Goal: Transaction & Acquisition: Purchase product/service

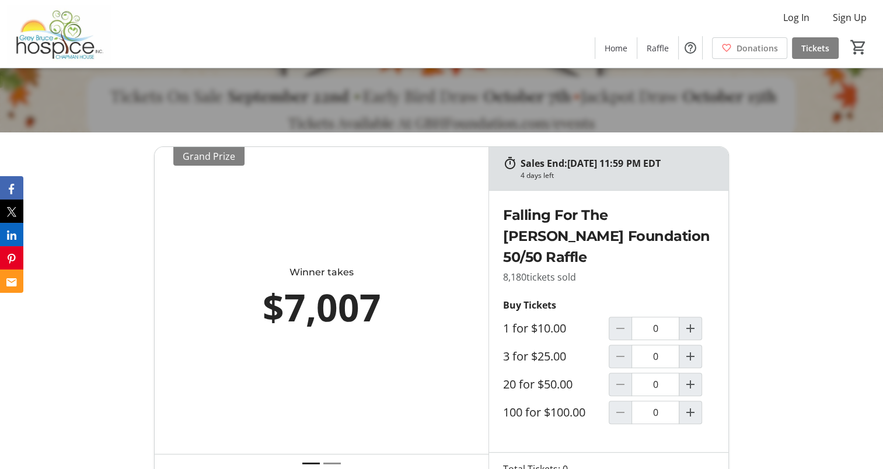
scroll to position [350, 0]
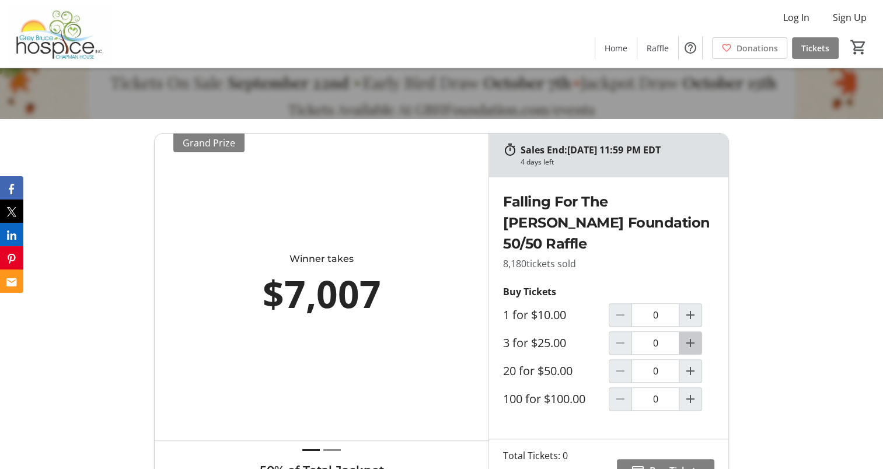
click at [694, 341] on mat-icon "Increment by one" at bounding box center [690, 343] width 14 height 14
type input "1"
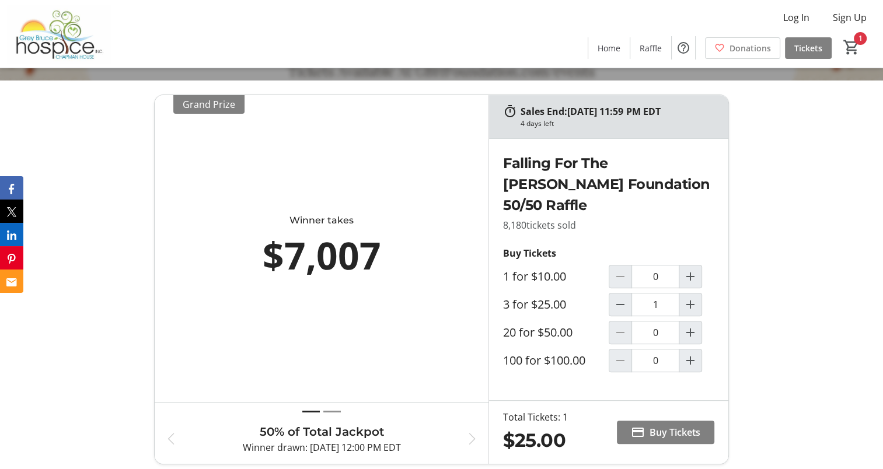
scroll to position [525, 0]
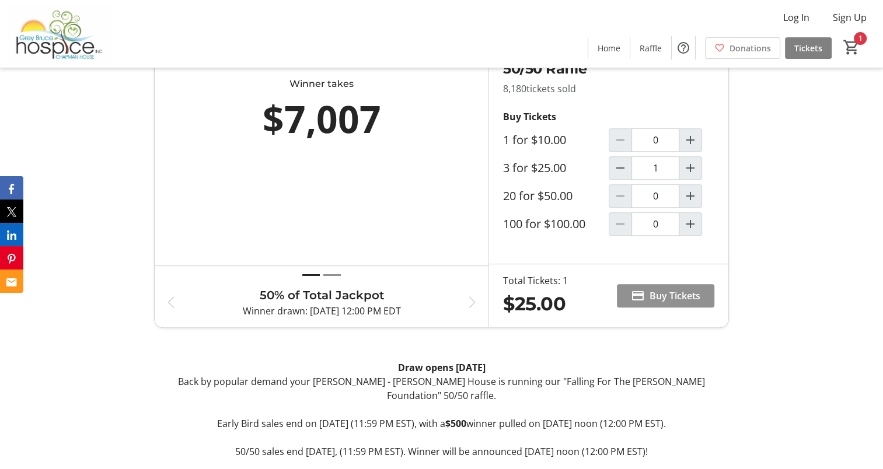
click at [662, 293] on span "Buy Tickets" at bounding box center [674, 296] width 51 height 14
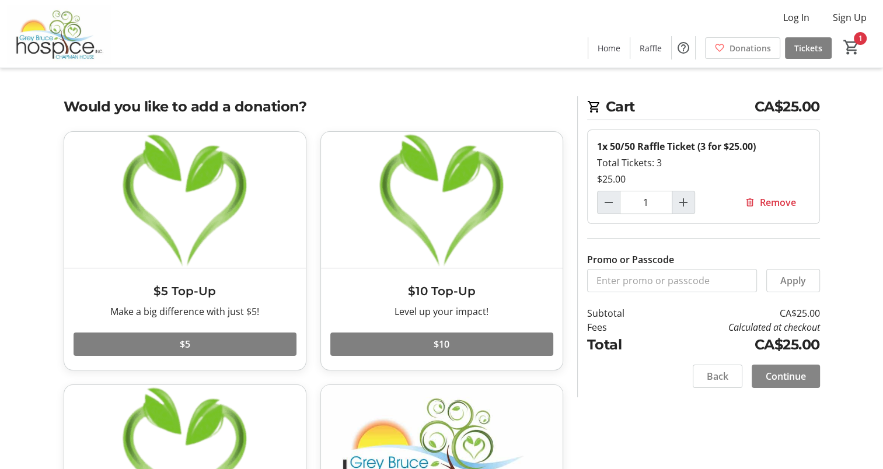
scroll to position [58, 0]
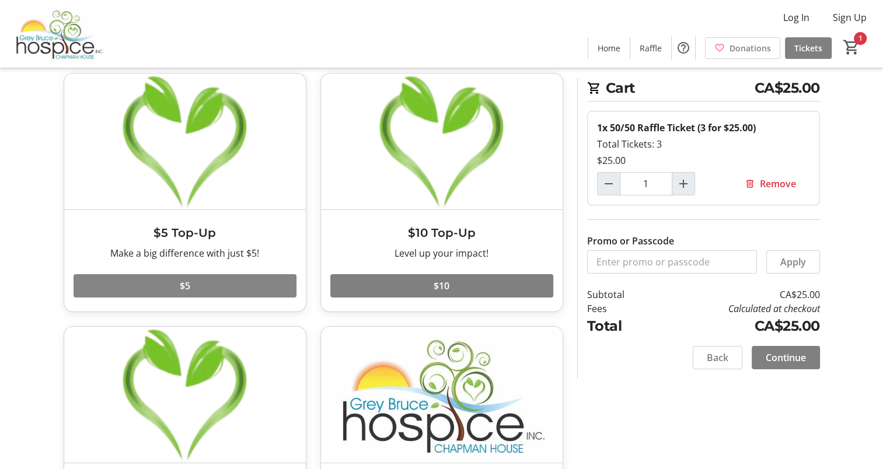
click at [196, 288] on span at bounding box center [185, 286] width 223 height 28
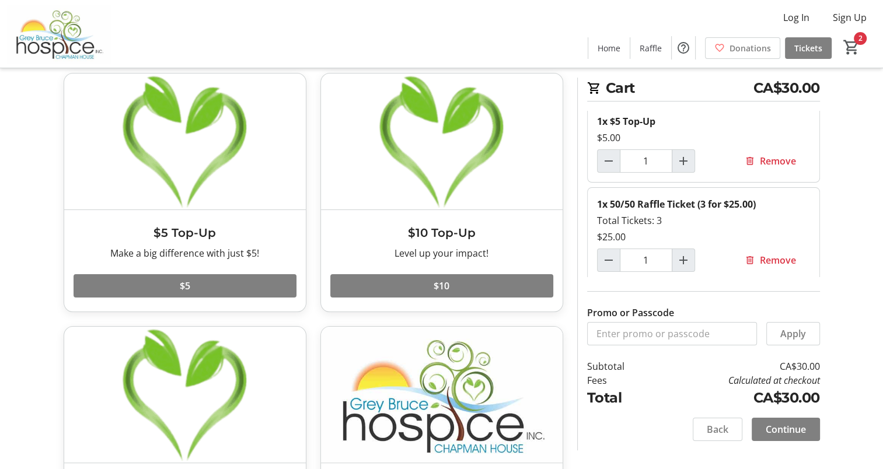
scroll to position [9, 0]
click at [785, 431] on span "Continue" at bounding box center [786, 429] width 40 height 14
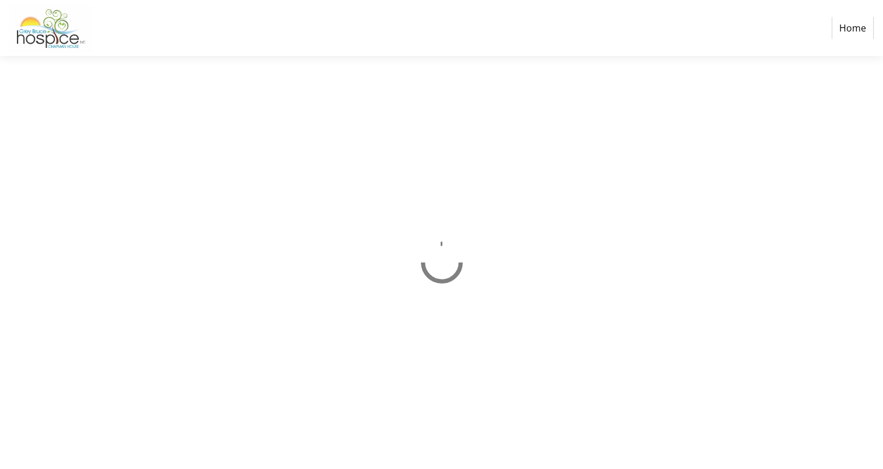
select select "CA"
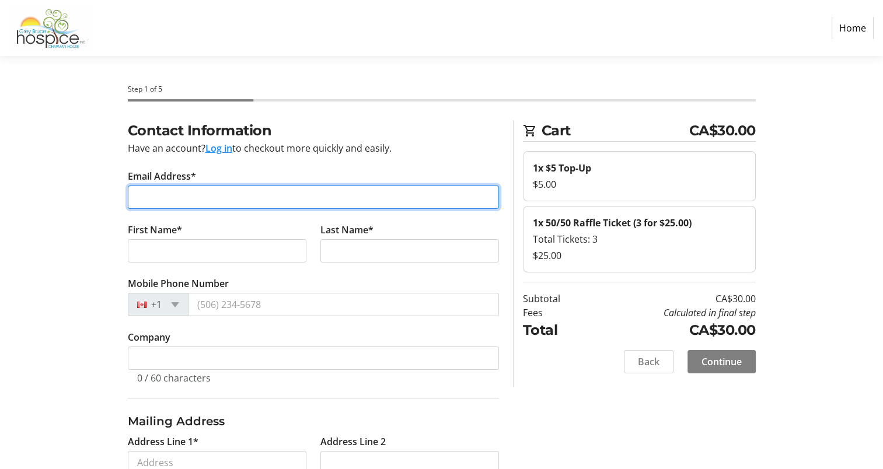
click at [177, 200] on input "Email Address*" at bounding box center [313, 197] width 371 height 23
type input "[EMAIL_ADDRESS][DOMAIN_NAME]"
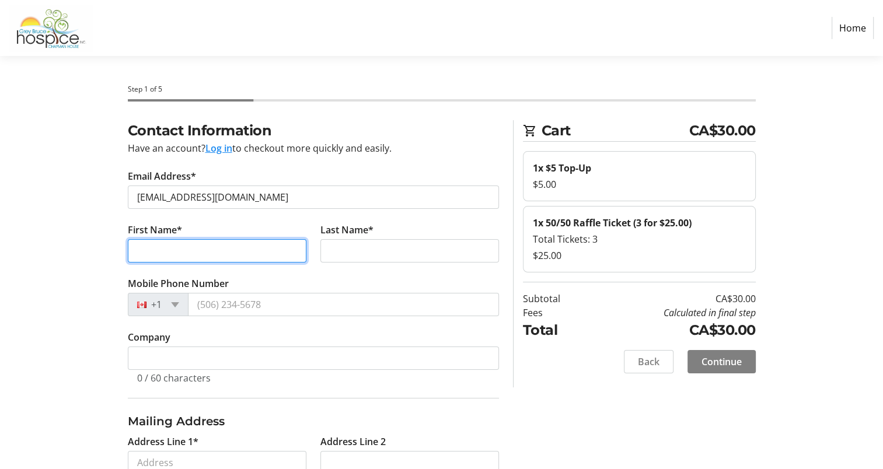
type input "[PERSON_NAME]"
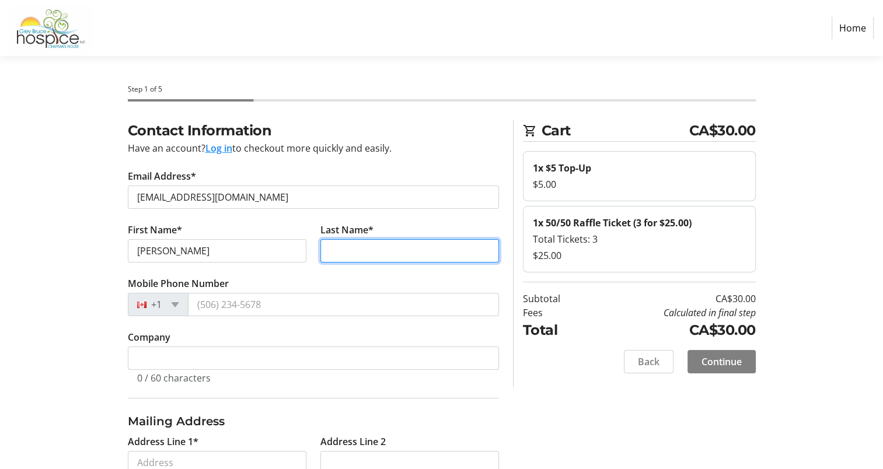
type input "[PERSON_NAME]"
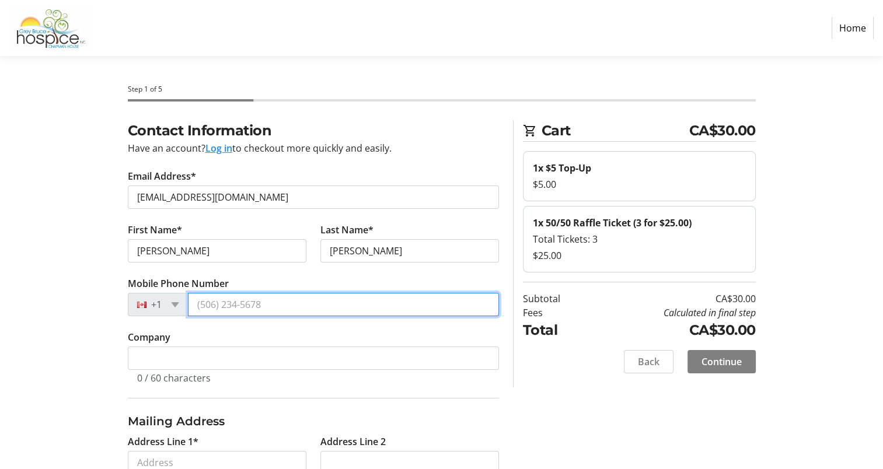
type input "[PHONE_NUMBER]"
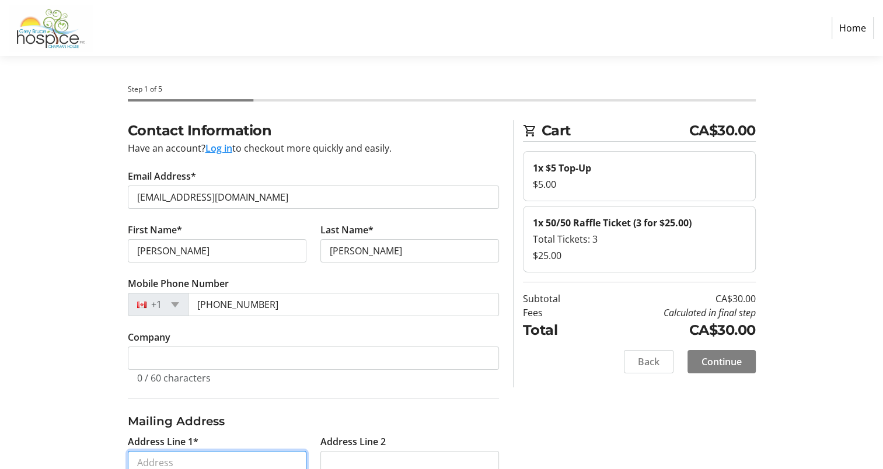
type input "[STREET_ADDRESS]"
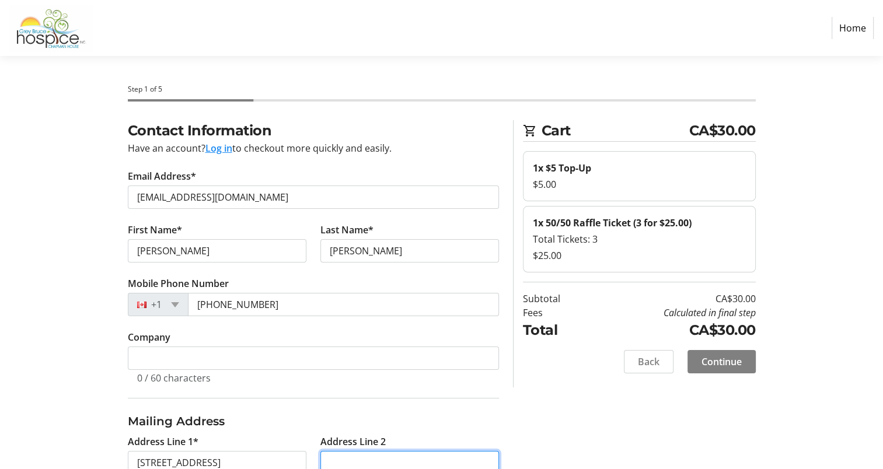
type input "[GEOGRAPHIC_DATA]"
select select "ON"
type input "M4L 3G5"
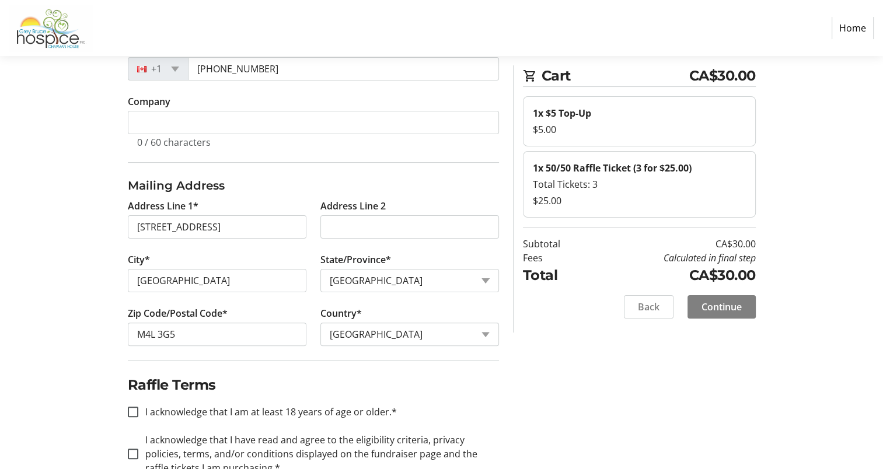
scroll to position [268, 0]
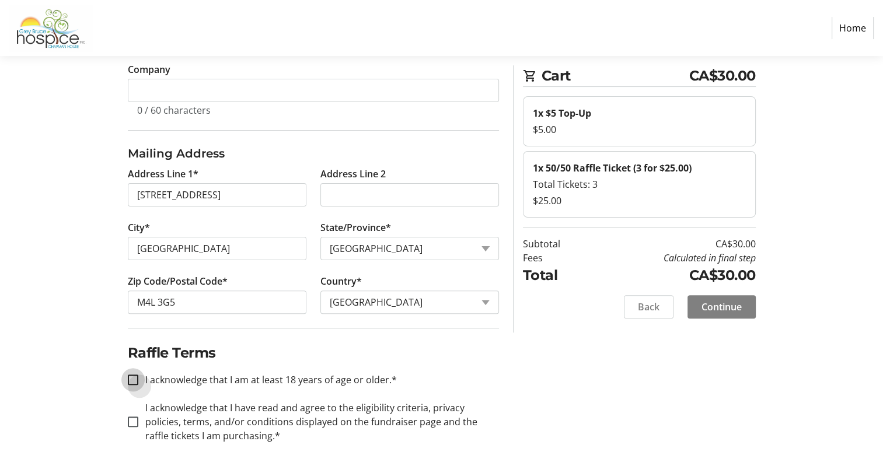
click at [131, 377] on input "I acknowledge that I am at least 18 years of age or older.*" at bounding box center [133, 380] width 11 height 11
checkbox input "true"
click at [130, 421] on input "I acknowledge that I have read and agree to the eligibility criteria, privacy p…" at bounding box center [133, 422] width 11 height 11
checkbox input "true"
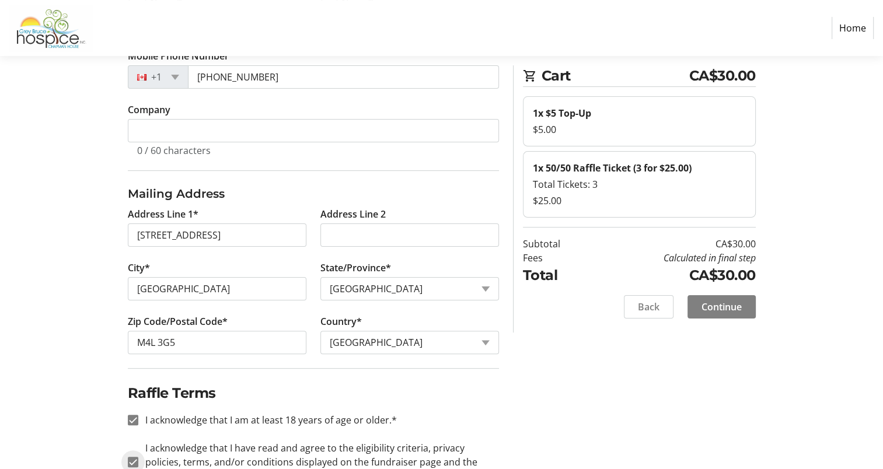
scroll to position [209, 0]
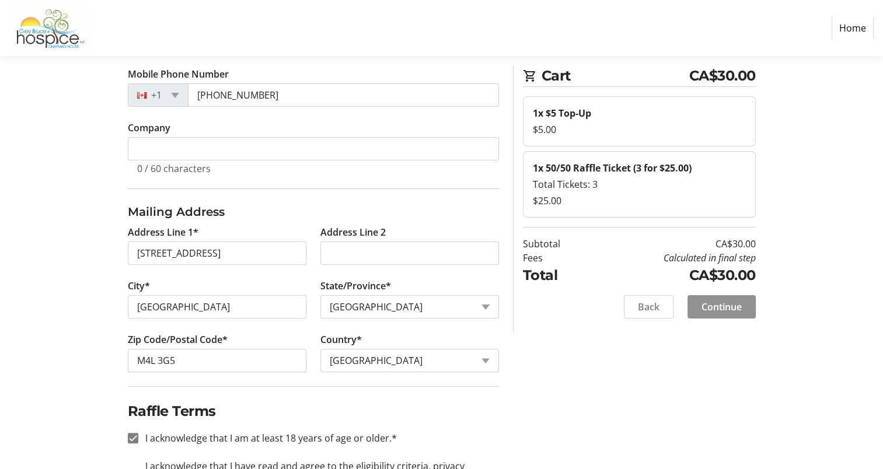
click at [707, 308] on span "Continue" at bounding box center [721, 307] width 40 height 14
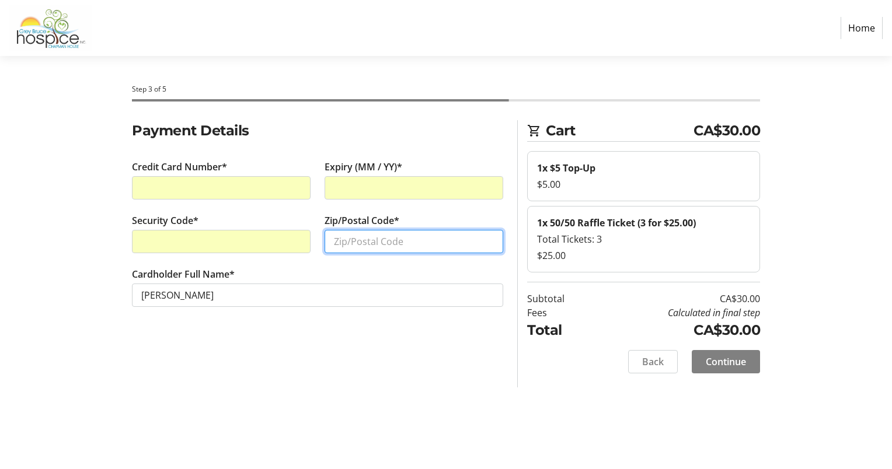
click at [350, 240] on input "Zip/Postal Code*" at bounding box center [413, 241] width 179 height 23
type input "M4L3G5"
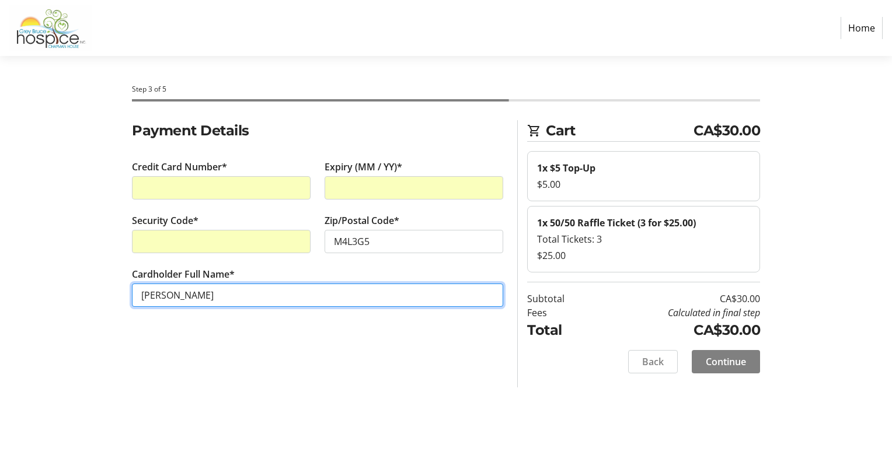
drag, startPoint x: 156, startPoint y: 292, endPoint x: 184, endPoint y: 281, distance: 29.9
click at [156, 292] on input "[PERSON_NAME]" at bounding box center [317, 295] width 371 height 23
type input "[PERSON_NAME]"
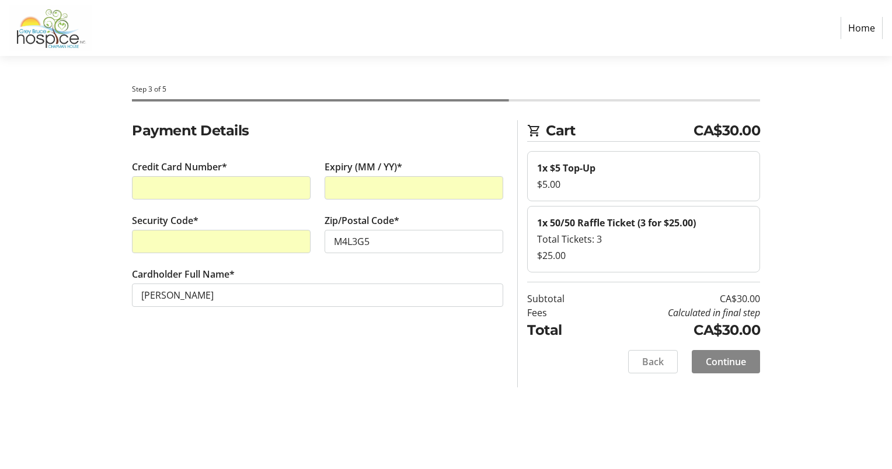
click at [717, 362] on span "Continue" at bounding box center [725, 362] width 40 height 14
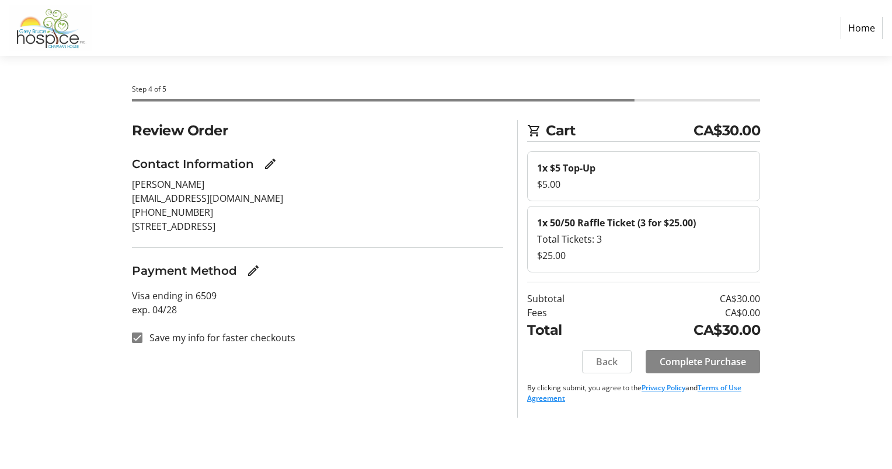
click at [714, 362] on span "Complete Purchase" at bounding box center [702, 362] width 86 height 14
